Goal: Information Seeking & Learning: Understand process/instructions

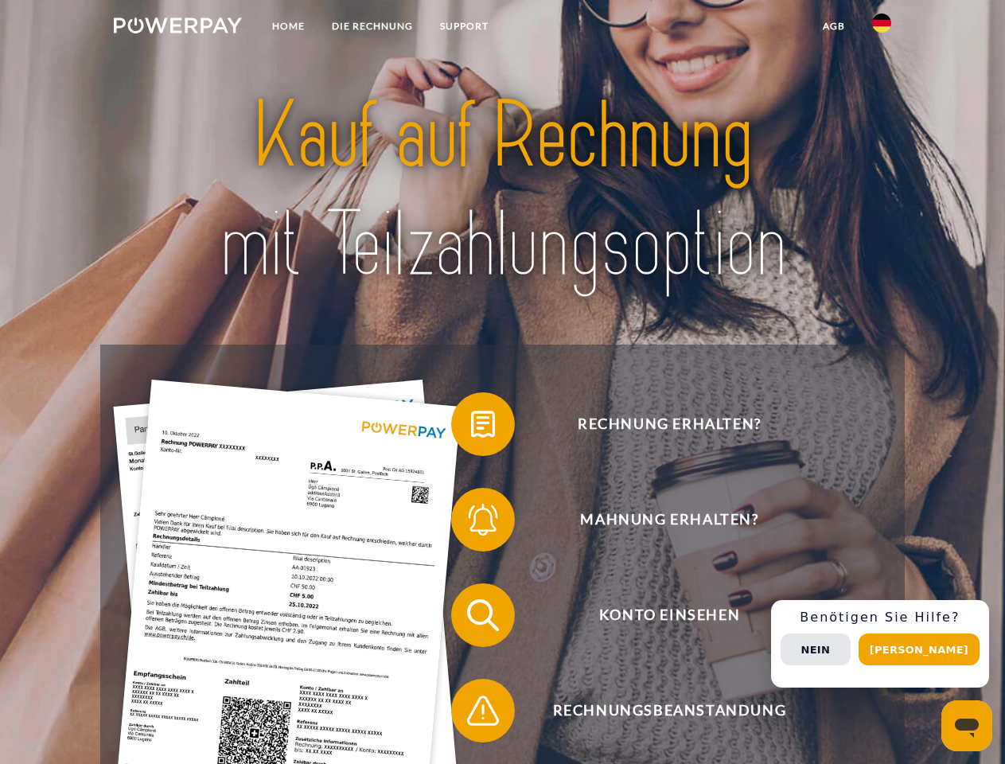
click at [177, 28] on img at bounding box center [178, 26] width 128 height 16
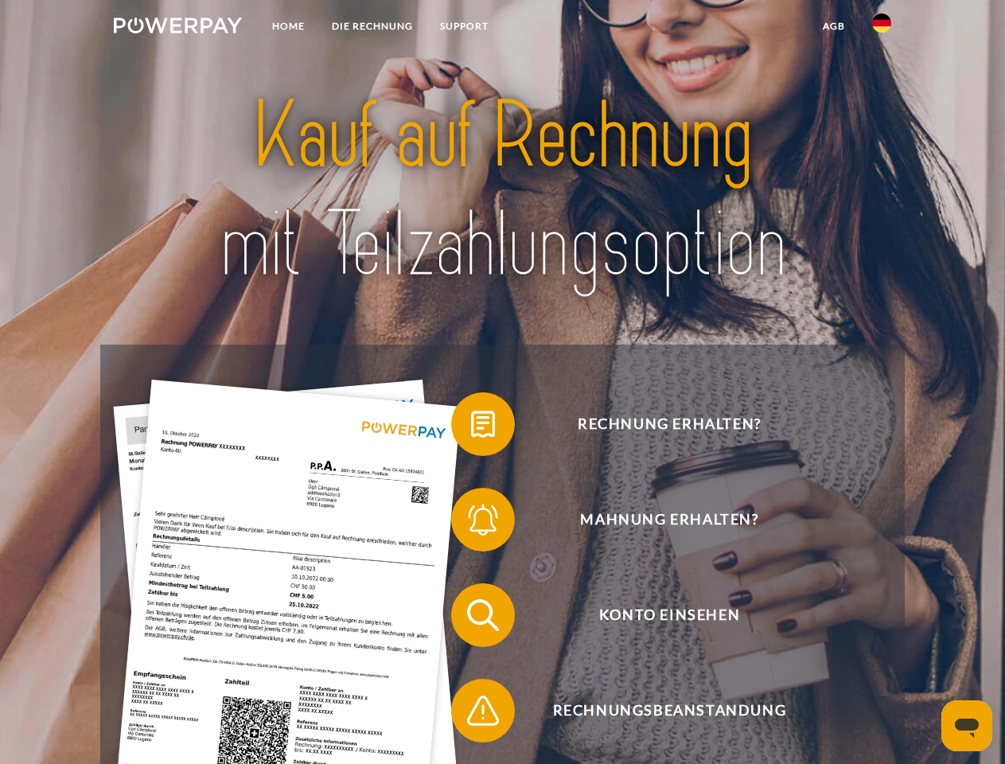
click at [882, 28] on img at bounding box center [881, 23] width 19 height 19
click at [833, 26] on link "agb" at bounding box center [833, 26] width 49 height 29
click at [471, 427] on span at bounding box center [459, 424] width 80 height 80
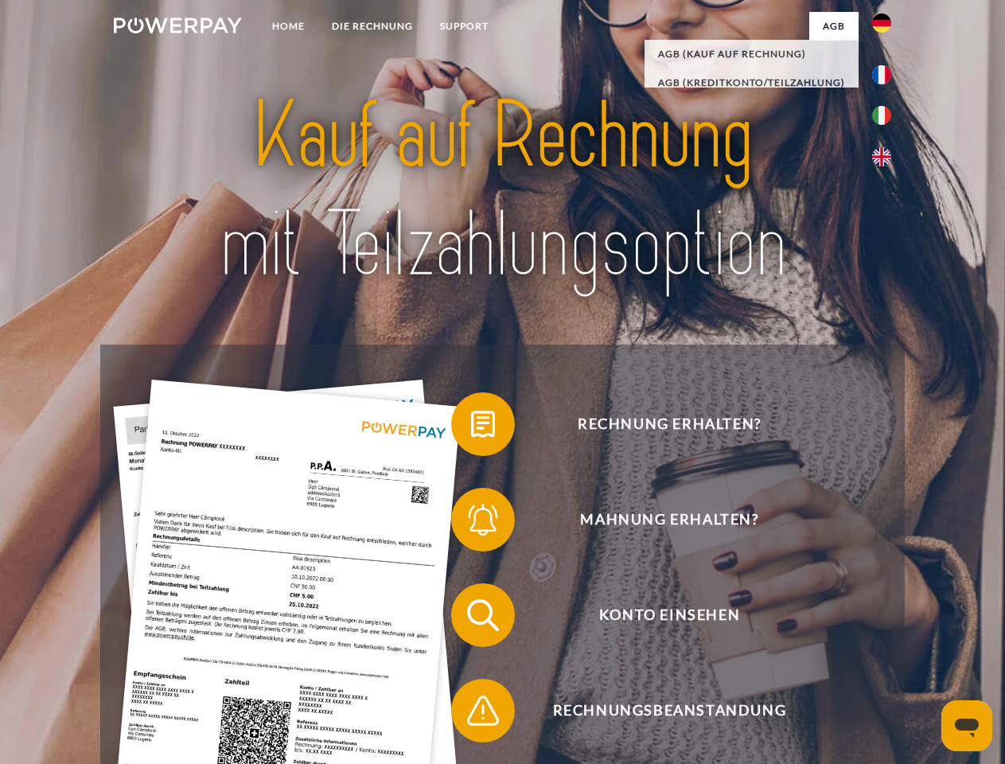
click at [471, 523] on span at bounding box center [459, 520] width 80 height 80
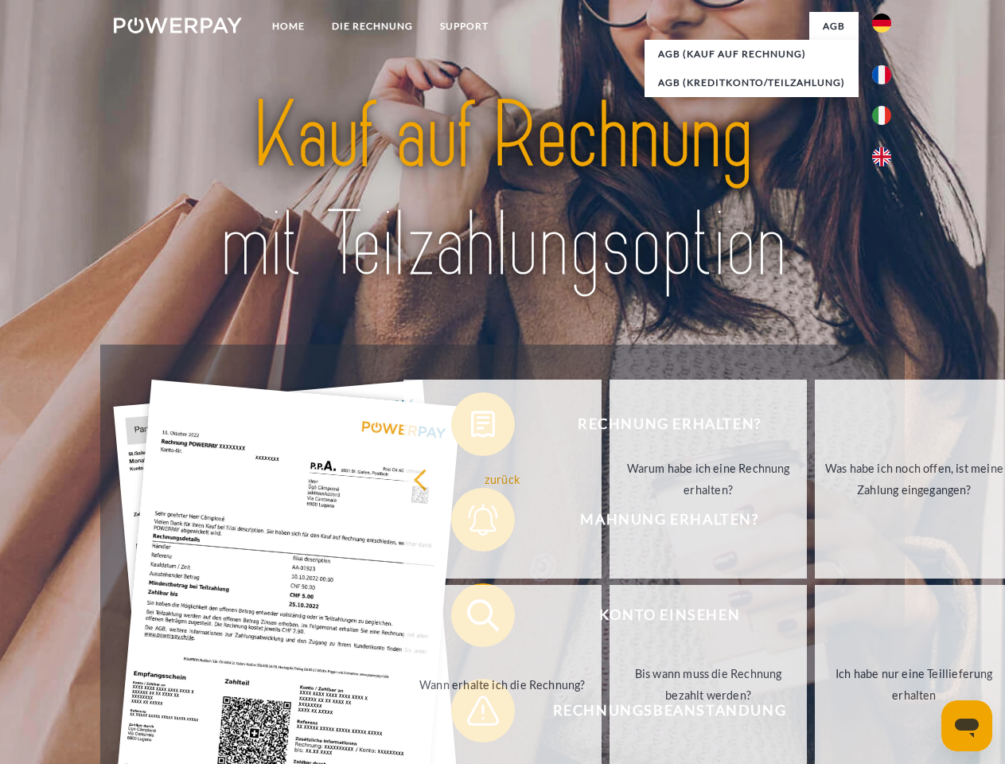
click at [609, 618] on link "Bis wann muss die Rechnung bezahlt werden?" at bounding box center [708, 684] width 198 height 199
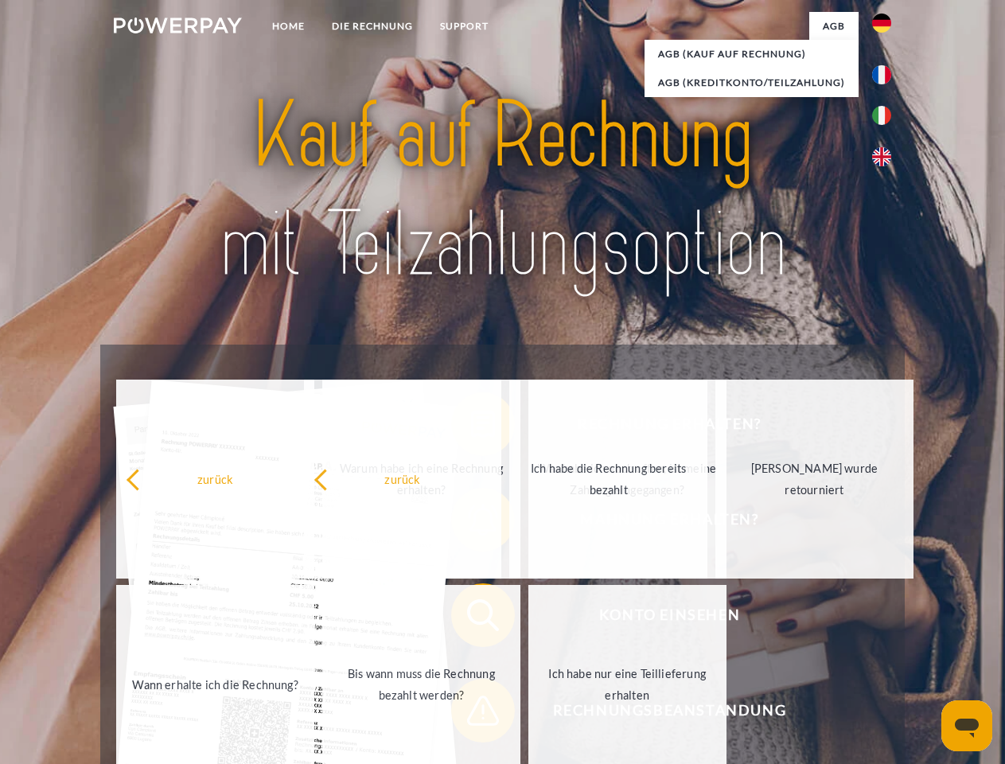
click at [471, 714] on span at bounding box center [459, 711] width 80 height 80
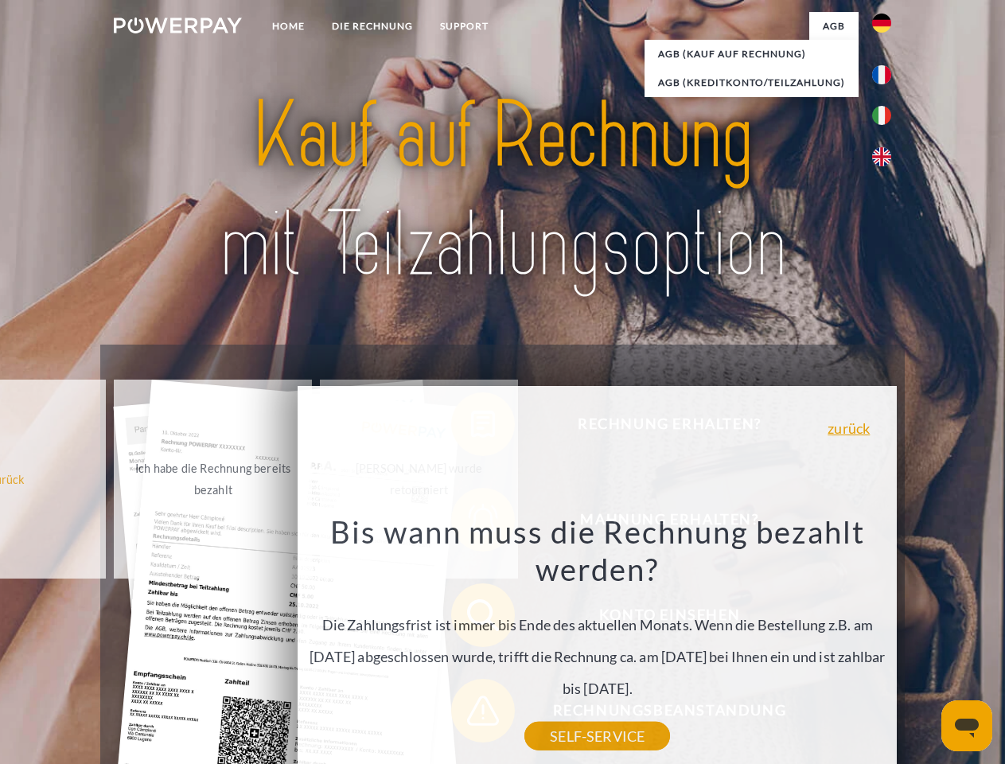
click at [886, 644] on div "Rechnung erhalten? Mahnung erhalten? Konto einsehen" at bounding box center [502, 662] width 804 height 636
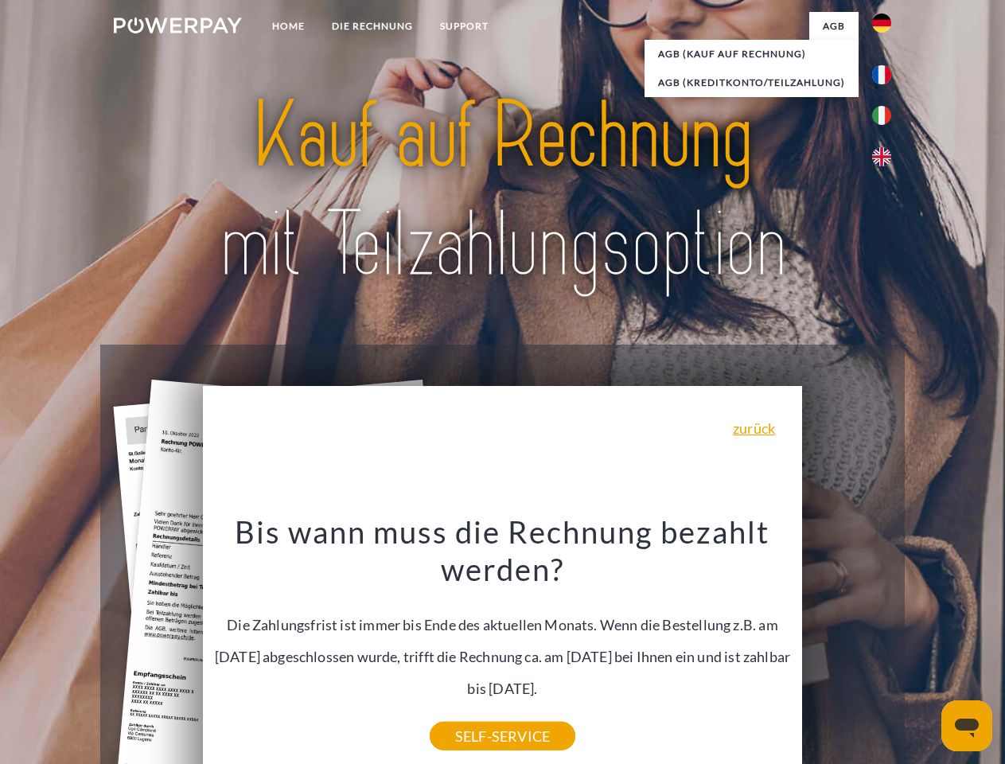
click at [847, 647] on span "Konto einsehen" at bounding box center [669, 615] width 390 height 64
click at [924, 649] on header "Home DIE RECHNUNG SUPPORT" at bounding box center [502, 549] width 1005 height 1099
